Goal: Check status: Check status

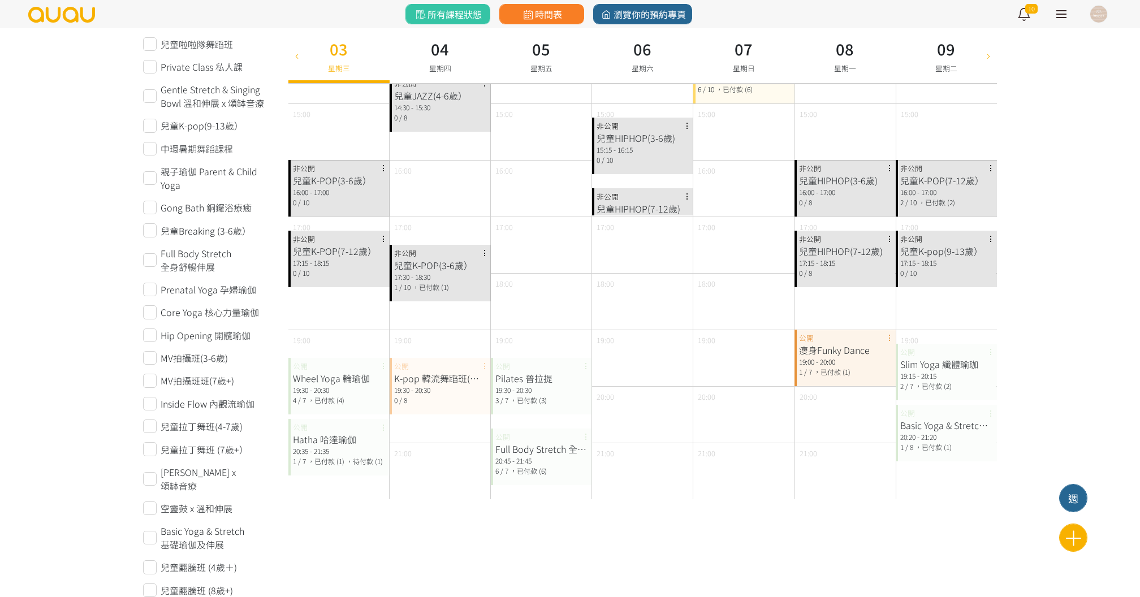
scroll to position [383, 0]
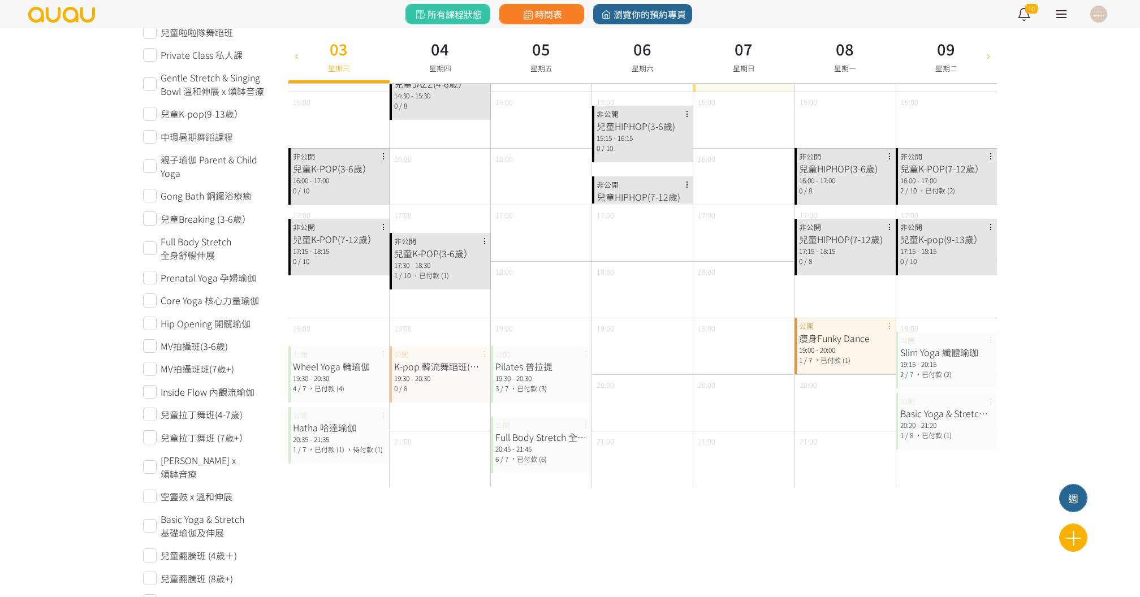
click at [539, 361] on div "Pilates 普拉提" at bounding box center [542, 367] width 92 height 14
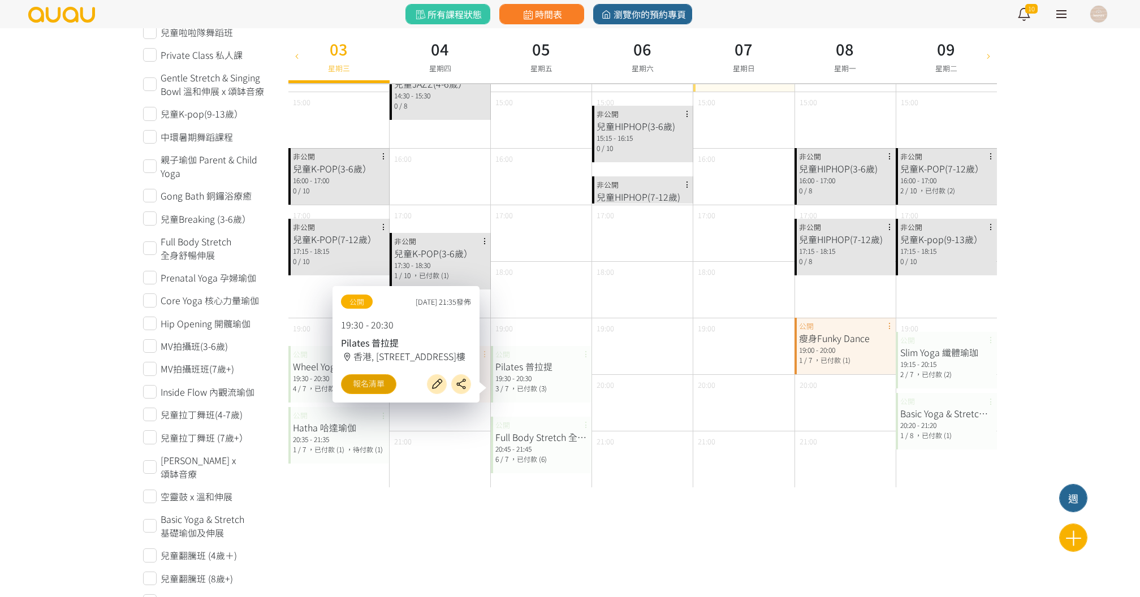
click at [373, 384] on link "報名清單" at bounding box center [368, 384] width 55 height 20
click at [523, 447] on div "20:45 - 21:45" at bounding box center [542, 449] width 92 height 10
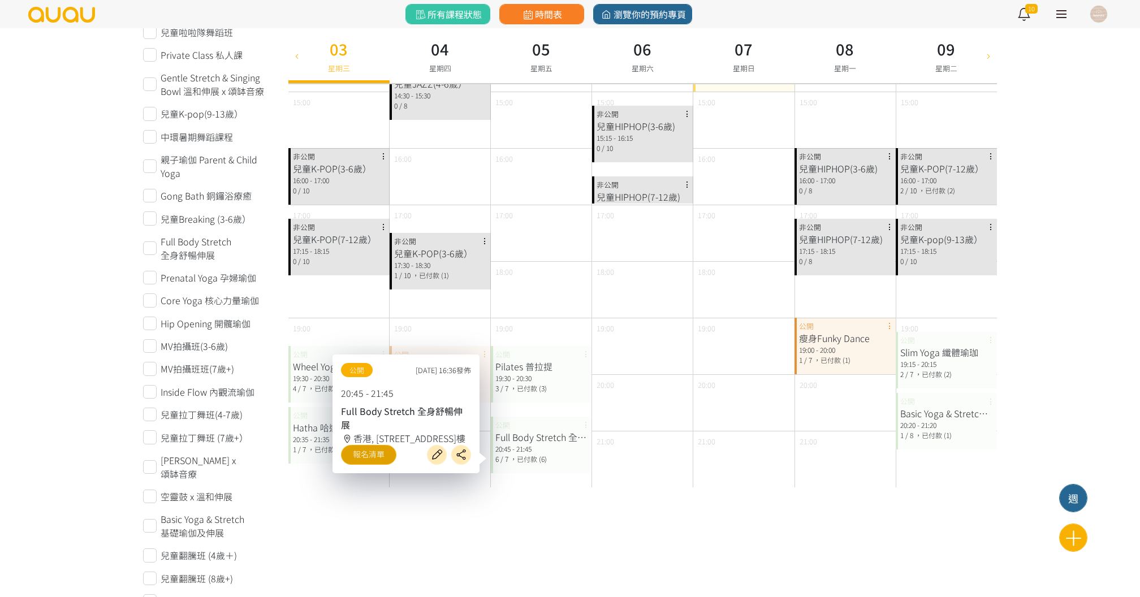
click at [378, 445] on link "報名清單" at bounding box center [368, 455] width 55 height 20
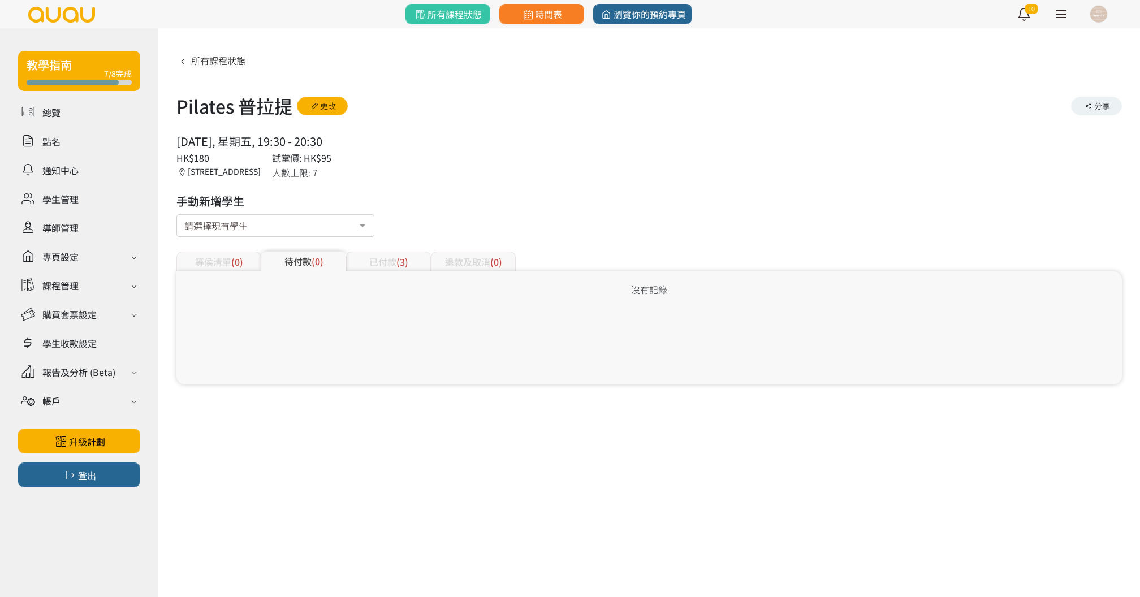
drag, startPoint x: 173, startPoint y: 102, endPoint x: 361, endPoint y: 144, distance: 192.3
click at [361, 144] on div "所有課程狀態 Pilates 普拉提 更改 分享 2025/09/05, 星期五, 19:30 - 20:30 人數上限: 7 HK$180 試堂價: HK$…" at bounding box center [649, 214] width 982 height 373
drag, startPoint x: 179, startPoint y: 103, endPoint x: 350, endPoint y: 150, distance: 176.8
click at [350, 150] on div "所有課程狀態 Full Body Stretch 全身舒暢伸展 更改 分享 [DATE], 星期五, 20:45 - 21:45 人數上限: 7 HK$180…" at bounding box center [650, 218] width 946 height 334
